Goal: Task Accomplishment & Management: Manage account settings

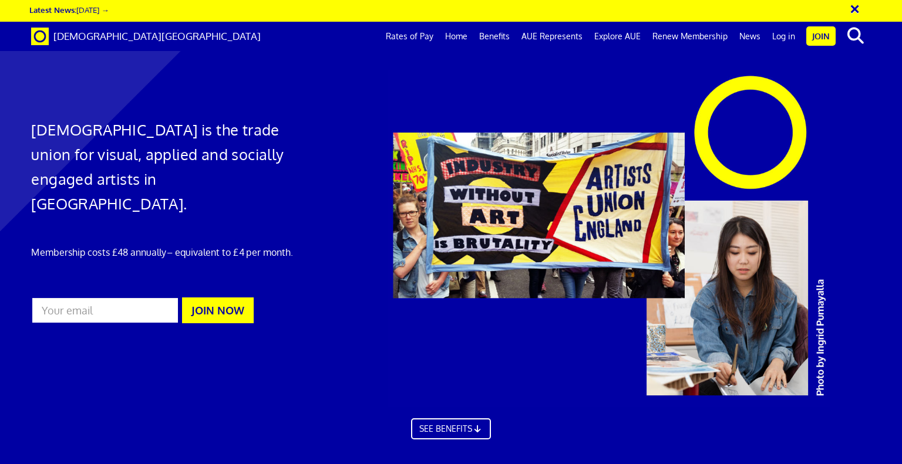
scroll to position [0, 9]
click at [783, 39] on link "Log in" at bounding box center [783, 36] width 35 height 29
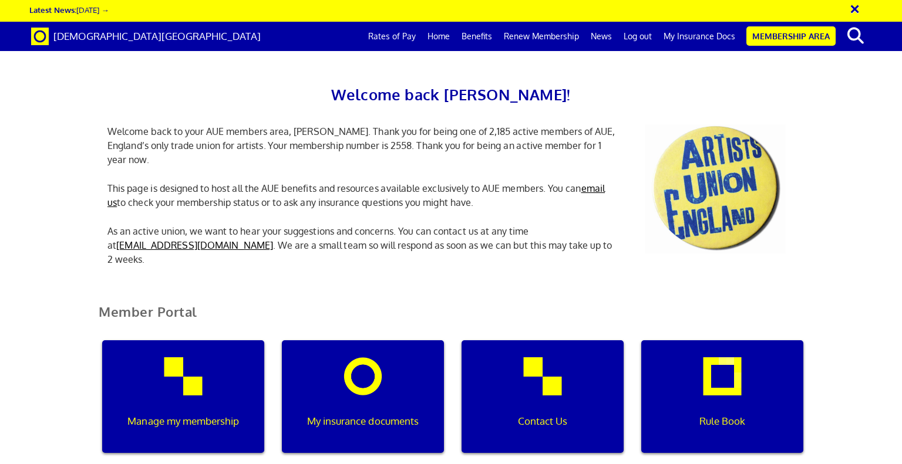
scroll to position [0, 4]
click at [805, 35] on link "Membership Area" at bounding box center [790, 35] width 89 height 19
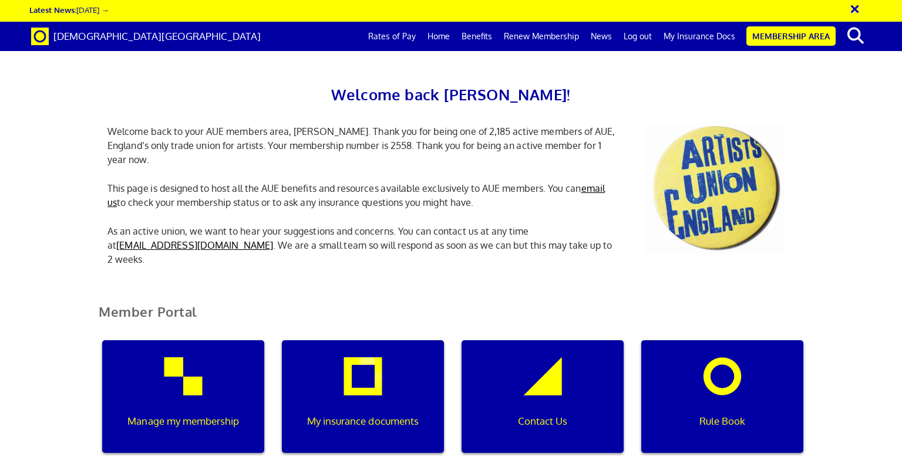
scroll to position [0, 4]
click at [783, 37] on link "Membership Area" at bounding box center [790, 35] width 89 height 19
click at [390, 415] on p "My insurance documents" at bounding box center [363, 421] width 146 height 15
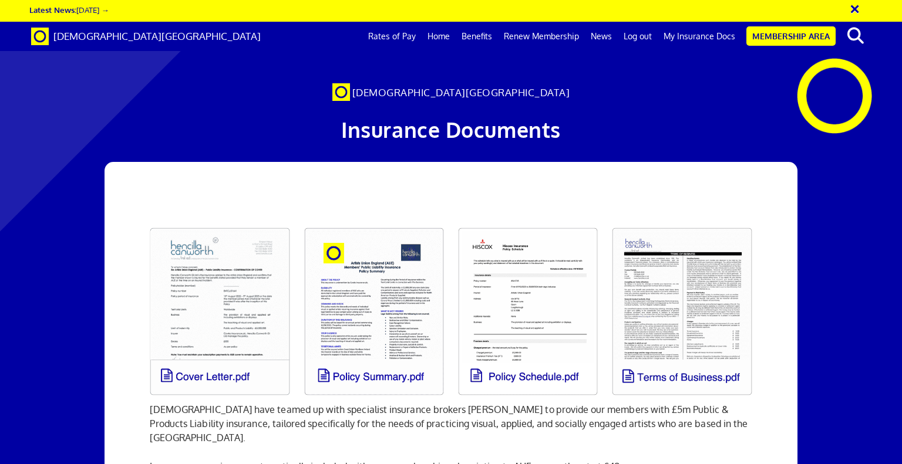
scroll to position [0, 9]
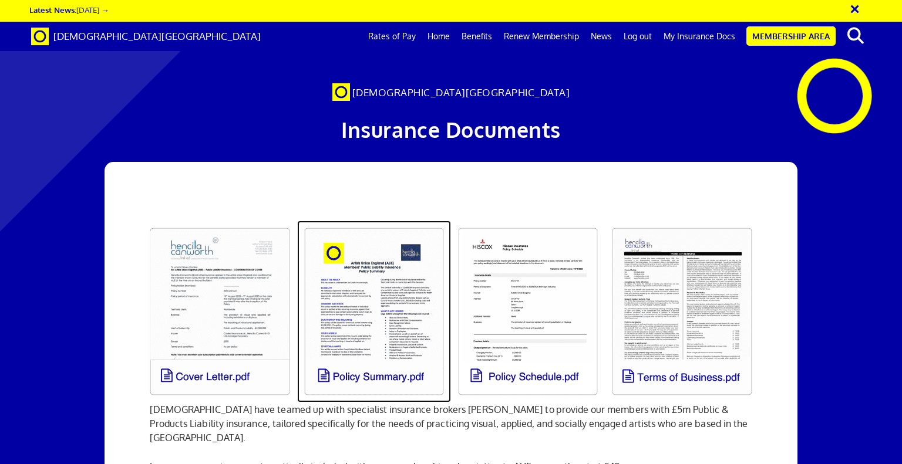
click at [359, 375] on link at bounding box center [374, 312] width 154 height 182
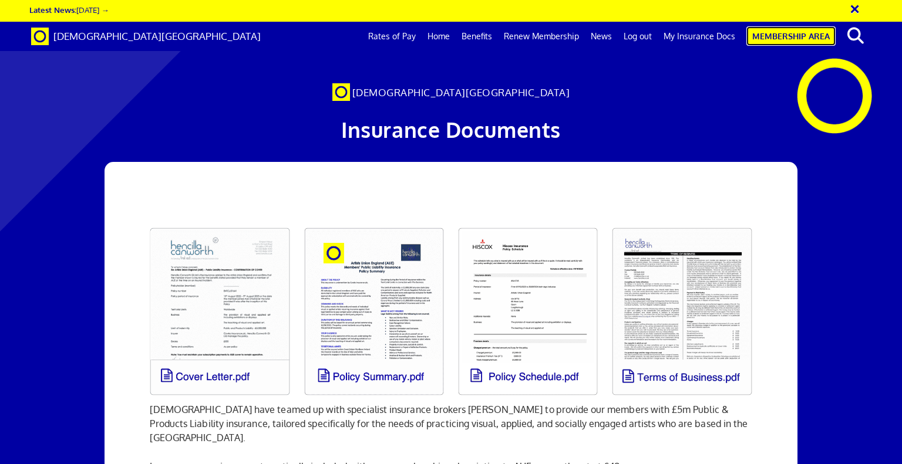
click at [789, 39] on link "Membership Area" at bounding box center [790, 35] width 89 height 19
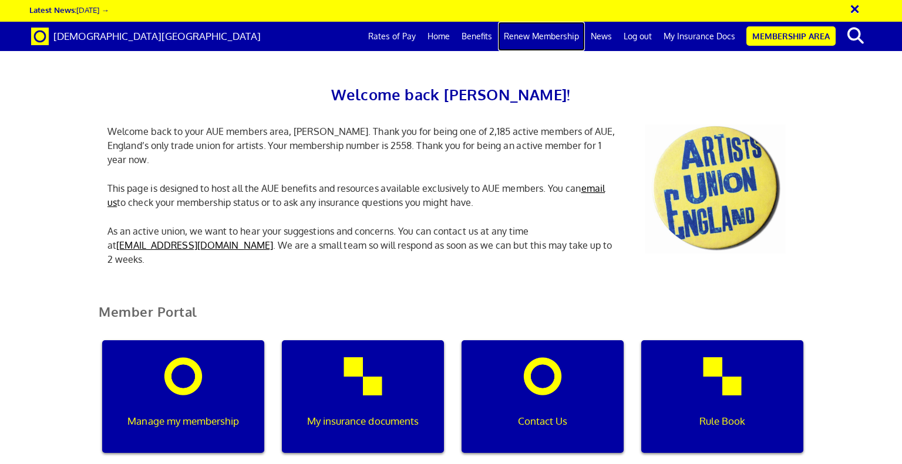
click at [542, 32] on link "Renew Membership" at bounding box center [541, 36] width 87 height 29
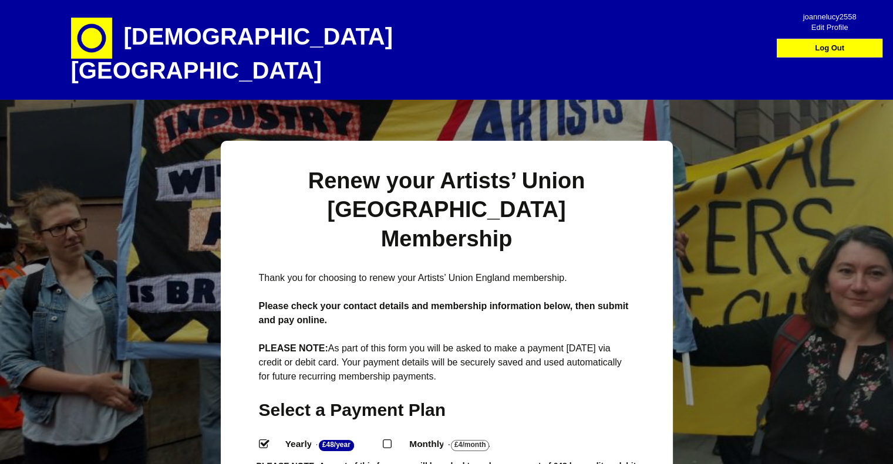
click at [832, 29] on span "Edit Profile" at bounding box center [829, 23] width 83 height 11
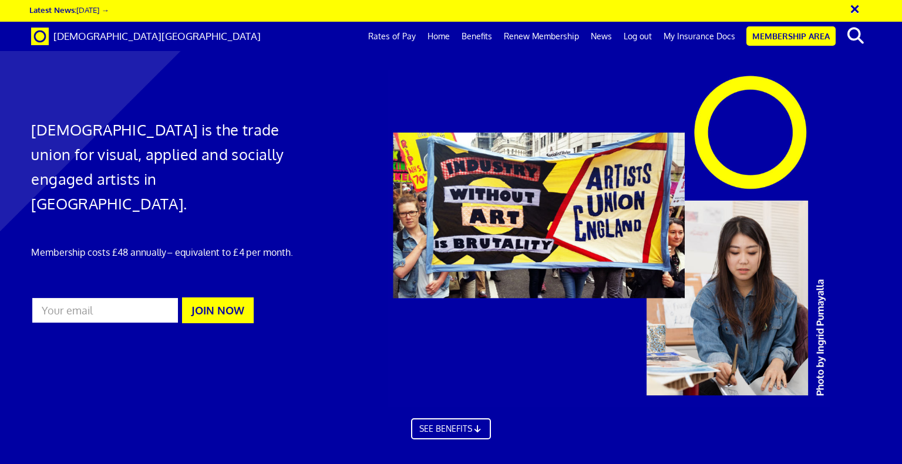
scroll to position [0, 9]
click at [787, 40] on link "Membership Area" at bounding box center [790, 35] width 89 height 19
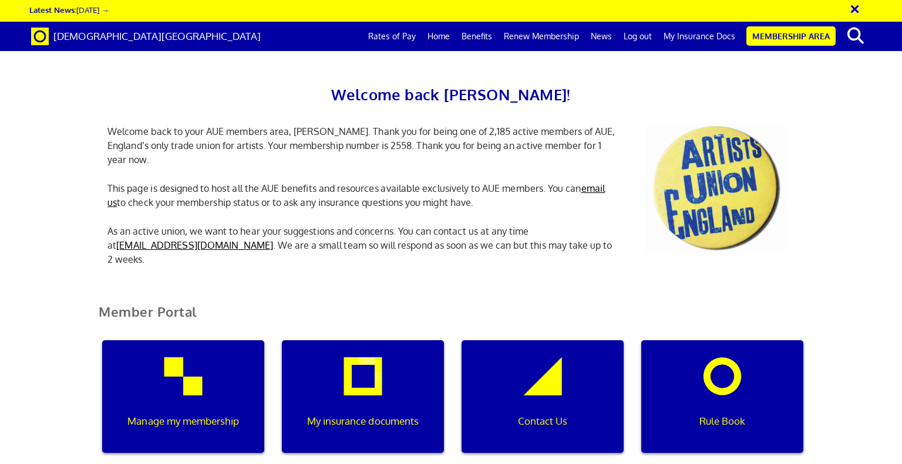
scroll to position [0, 4]
click at [644, 41] on link "Log out" at bounding box center [638, 36] width 40 height 29
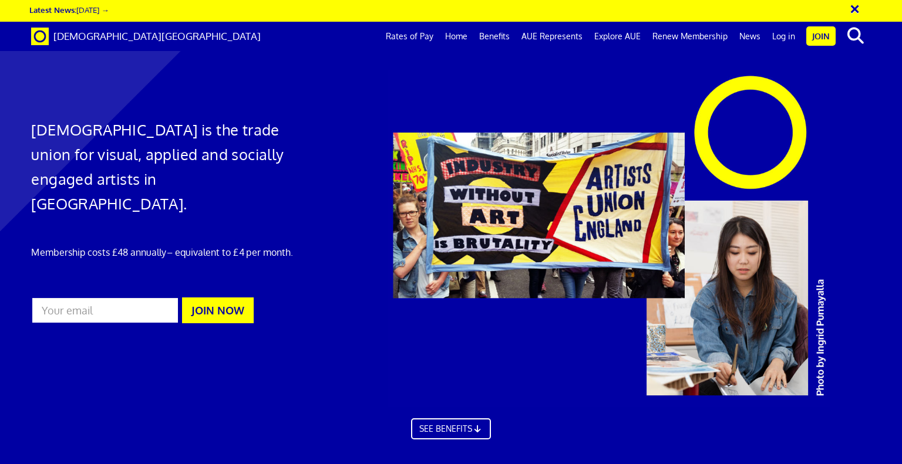
scroll to position [0, 9]
click at [781, 41] on link "Log in" at bounding box center [783, 36] width 35 height 29
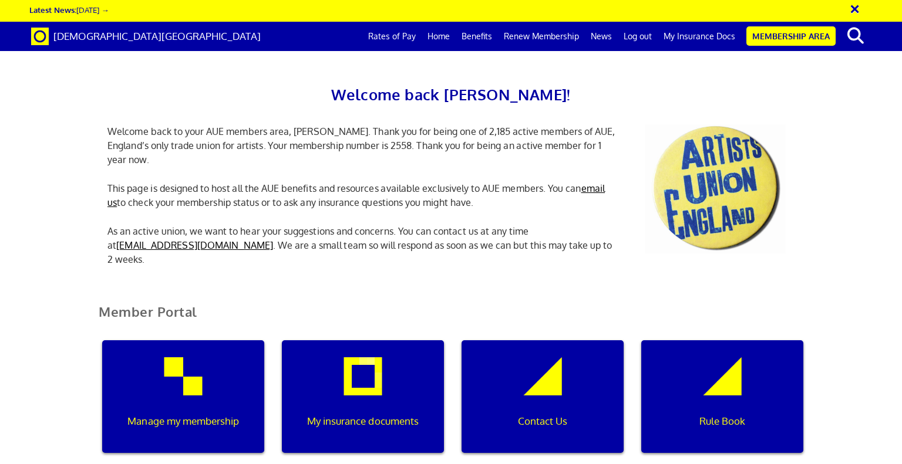
scroll to position [0, 4]
click at [444, 35] on link "Home" at bounding box center [438, 36] width 34 height 29
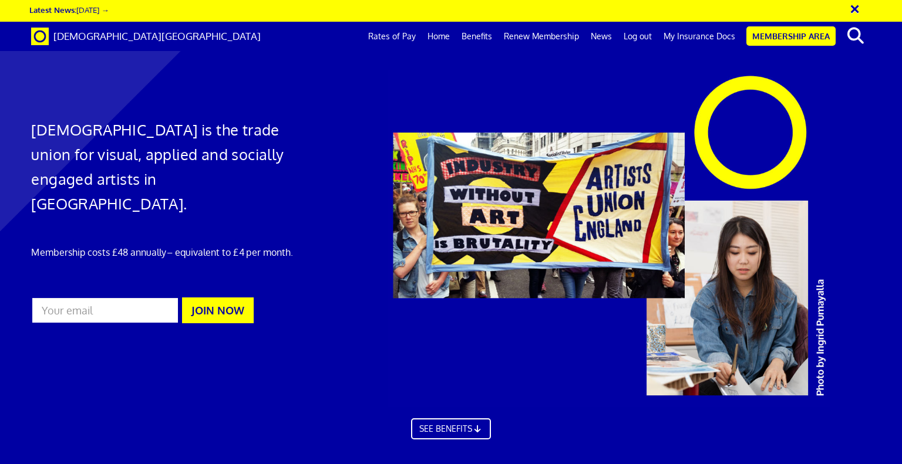
scroll to position [0, 9]
click at [643, 35] on link "Log out" at bounding box center [638, 36] width 40 height 29
click at [781, 39] on link "Log in" at bounding box center [783, 36] width 35 height 29
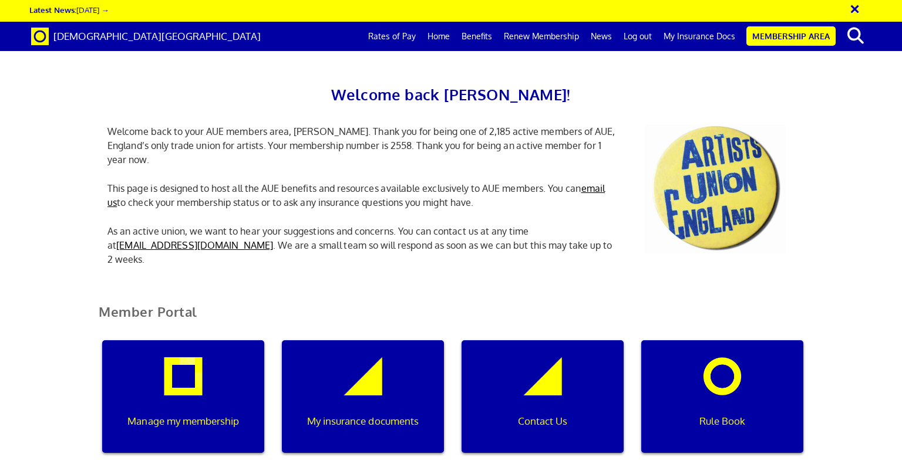
scroll to position [0, 4]
click at [205, 415] on p "Manage my membership" at bounding box center [183, 421] width 146 height 15
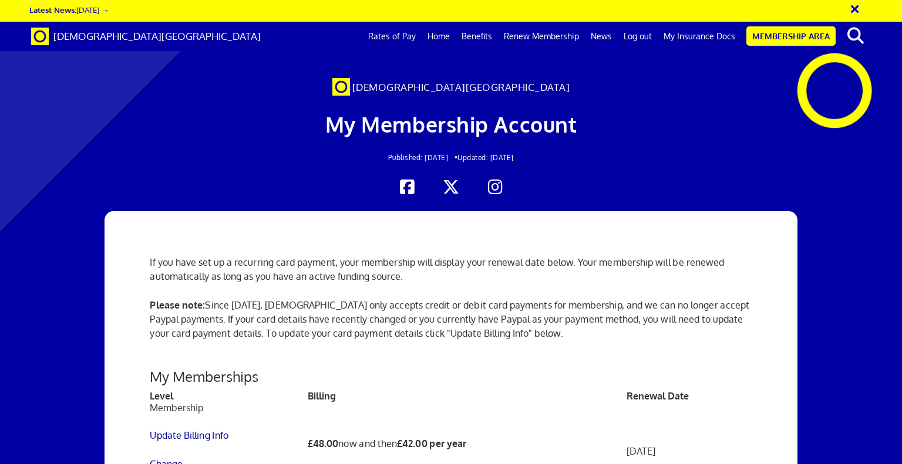
scroll to position [282, 0]
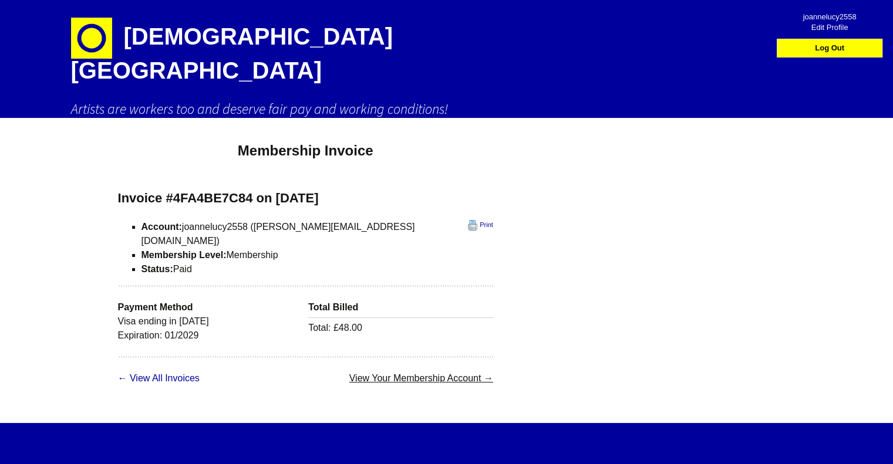
click at [349, 373] on link "View Your Membership Account →" at bounding box center [421, 378] width 144 height 10
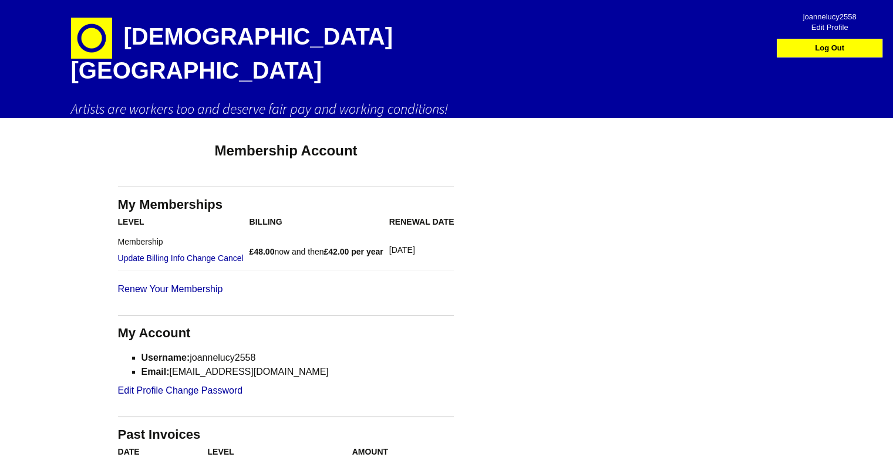
click at [130, 39] on h1 "[DEMOGRAPHIC_DATA][GEOGRAPHIC_DATA]" at bounding box center [276, 50] width 411 height 100
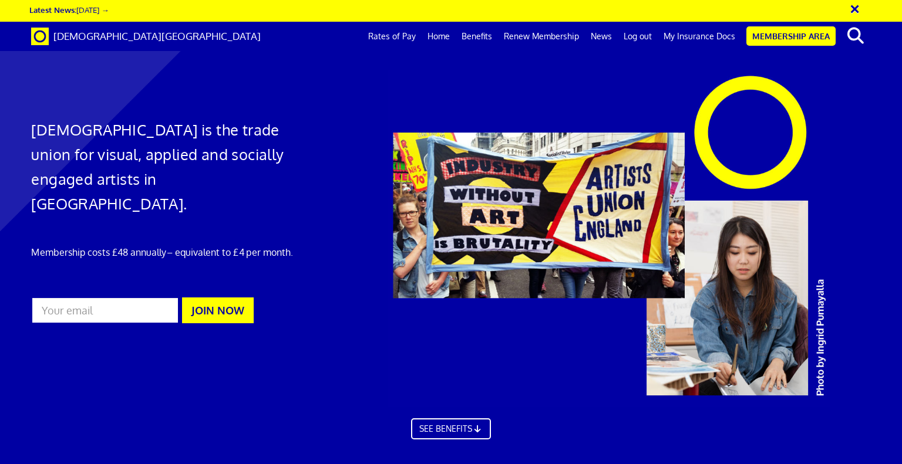
scroll to position [0, 9]
click at [770, 33] on link "Membership Area" at bounding box center [790, 35] width 89 height 19
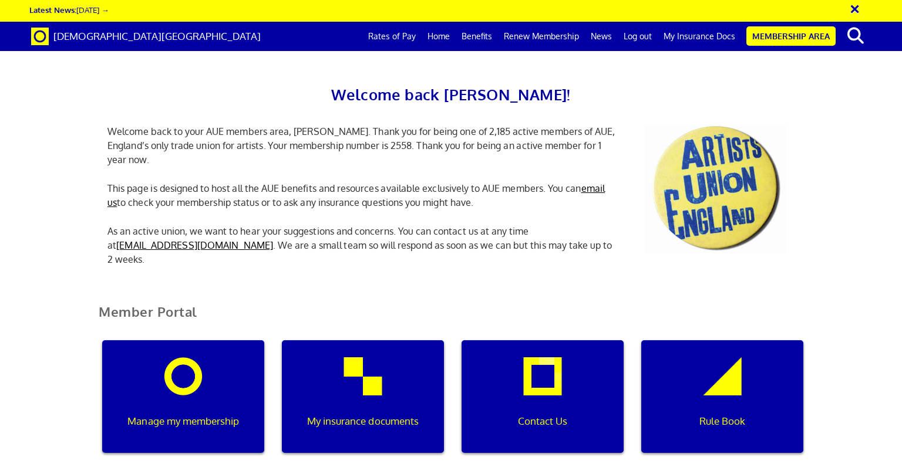
scroll to position [0, 4]
click at [362, 420] on p "My insurance documents" at bounding box center [363, 421] width 146 height 15
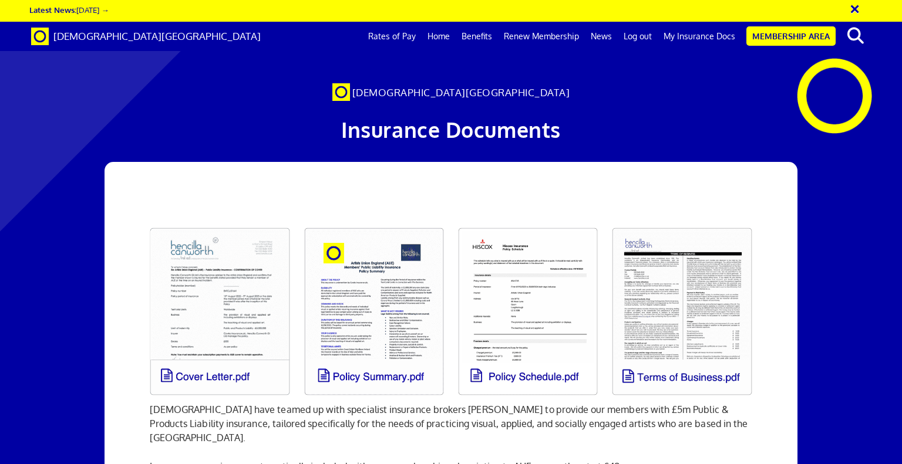
scroll to position [0, 9]
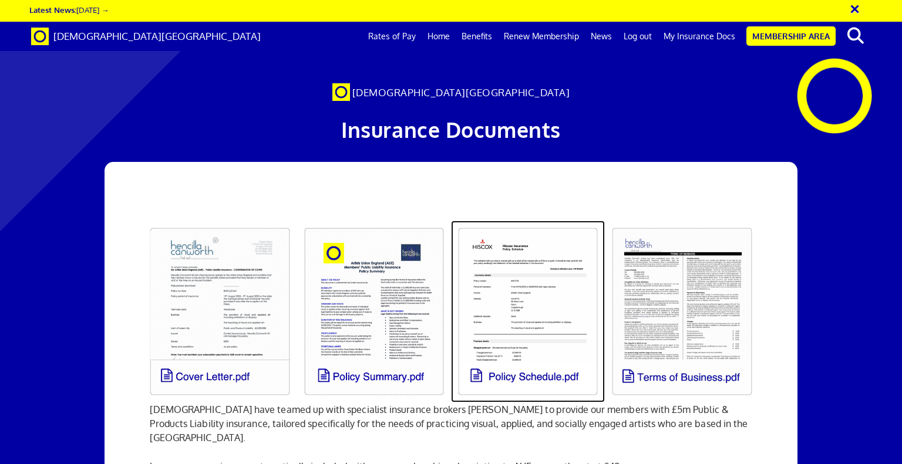
click at [530, 333] on link at bounding box center [528, 312] width 154 height 182
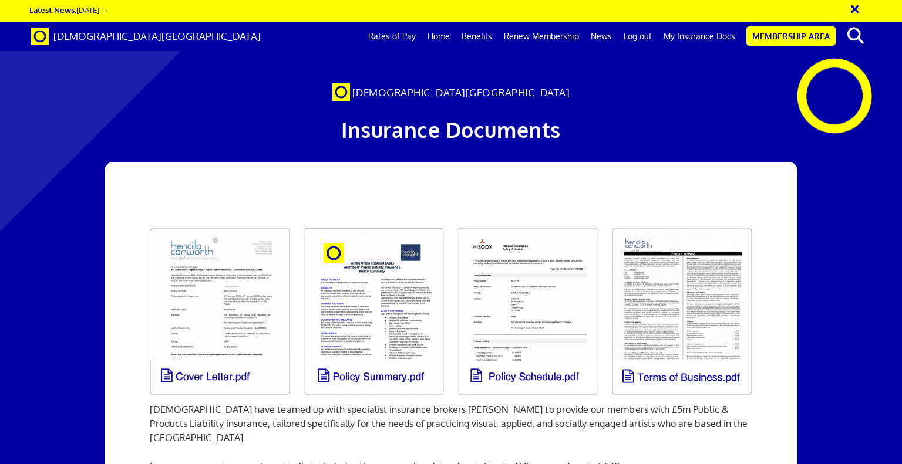
scroll to position [0, 9]
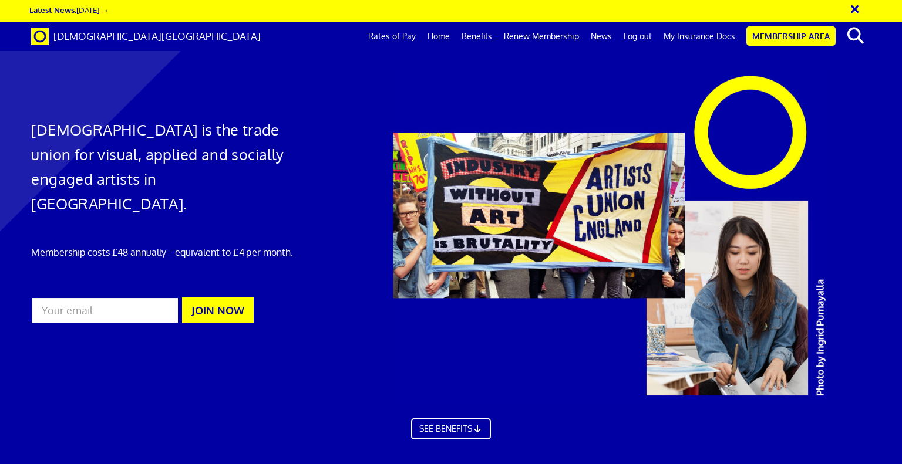
scroll to position [694, 0]
click at [797, 35] on link "Membership Area" at bounding box center [790, 35] width 89 height 19
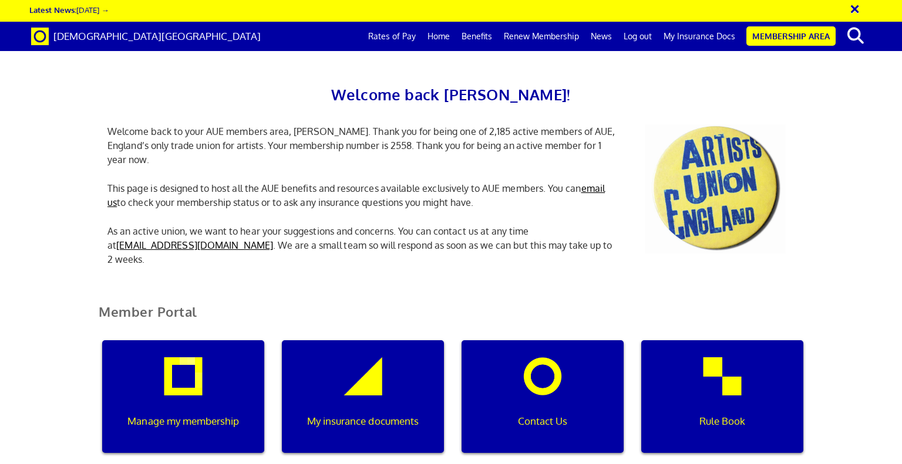
scroll to position [211, 0]
click at [198, 414] on p "Manage my membership" at bounding box center [183, 421] width 146 height 15
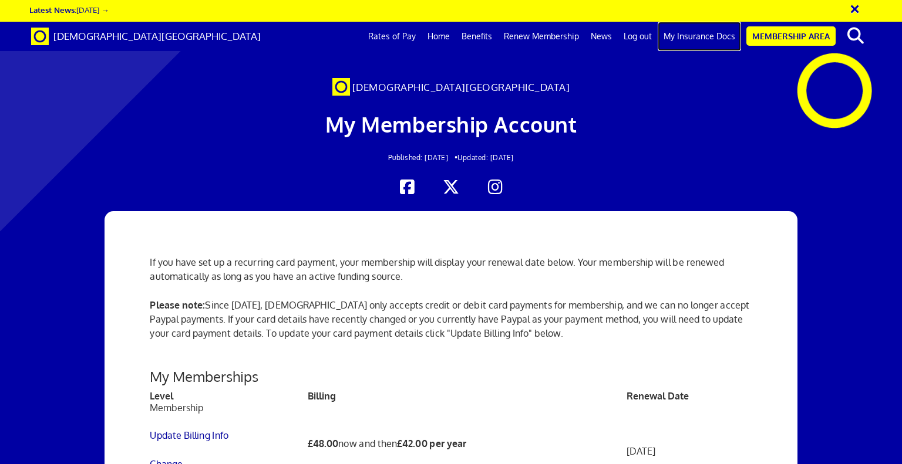
click at [700, 38] on link "My Insurance Docs" at bounding box center [698, 36] width 83 height 29
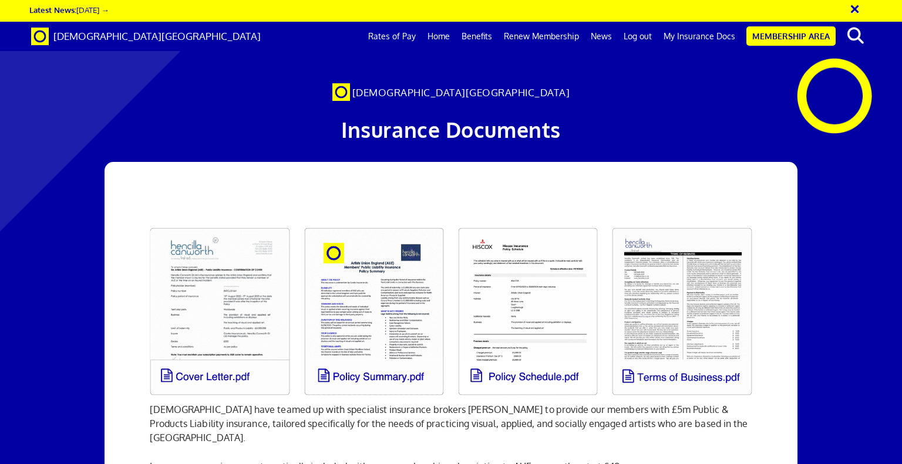
scroll to position [0, 9]
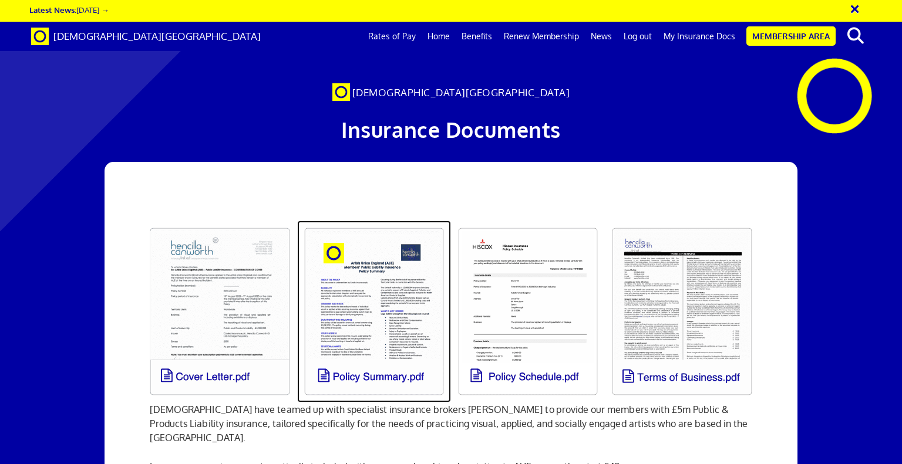
click at [370, 306] on link at bounding box center [374, 312] width 154 height 182
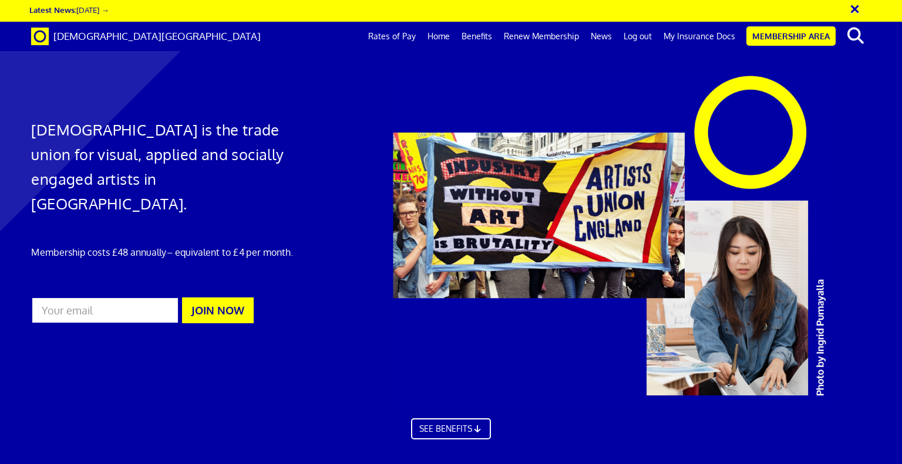
scroll to position [0, 9]
click at [782, 36] on link "Membership Area" at bounding box center [790, 35] width 89 height 19
